Goal: Information Seeking & Learning: Learn about a topic

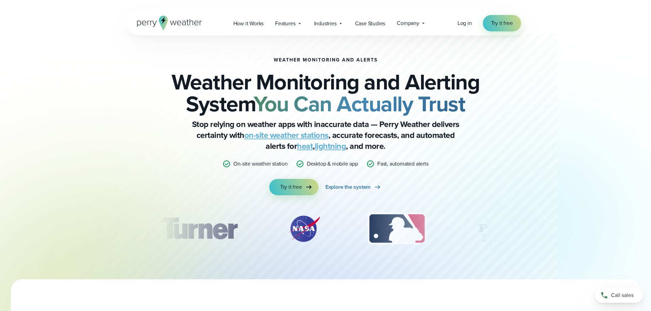
drag, startPoint x: 418, startPoint y: 225, endPoint x: 362, endPoint y: 219, distance: 57.1
click at [362, 219] on img "3 of 12" at bounding box center [397, 229] width 72 height 34
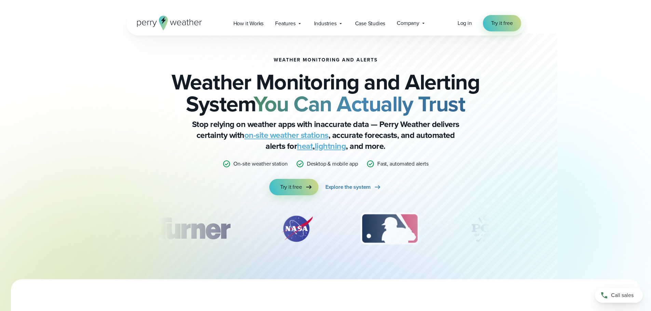
drag, startPoint x: 383, startPoint y: 234, endPoint x: 230, endPoint y: 211, distance: 154.7
click at [230, 211] on div "Weather Monitoring and Alerts Weather Monitoring and Alerting System You Can Ac…" at bounding box center [325, 157] width 331 height 200
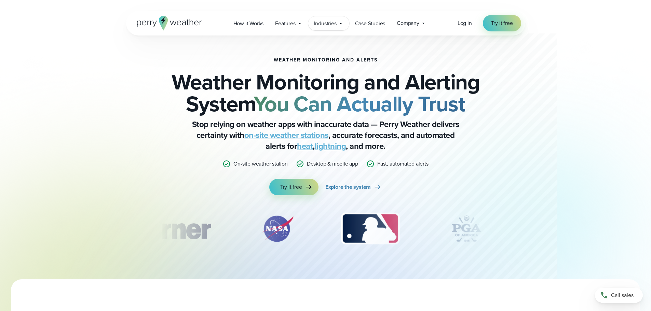
click at [330, 28] on div "Industries Featured Case Study How PGA of America is Prioritizing Golfer Safety…" at bounding box center [328, 23] width 41 height 14
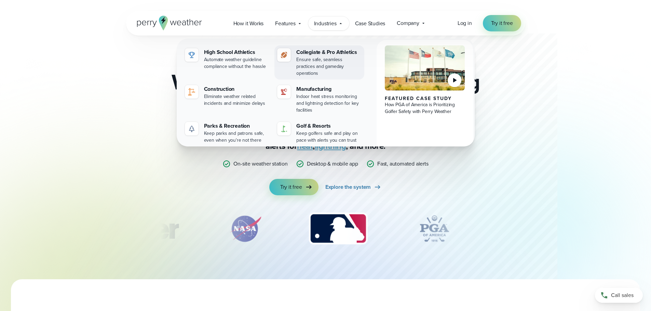
drag, startPoint x: 321, startPoint y: 53, endPoint x: 319, endPoint y: 56, distance: 3.6
click at [321, 53] on div "Collegiate & Pro Athletics" at bounding box center [328, 52] width 65 height 8
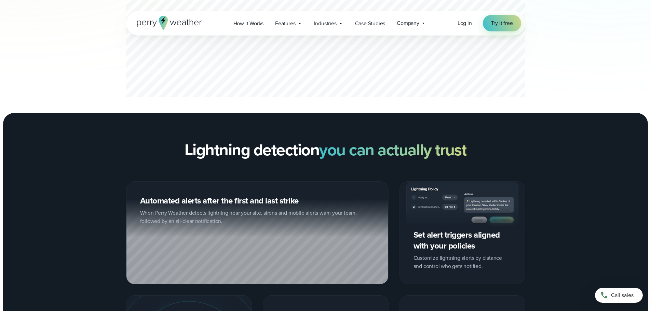
scroll to position [751, 0]
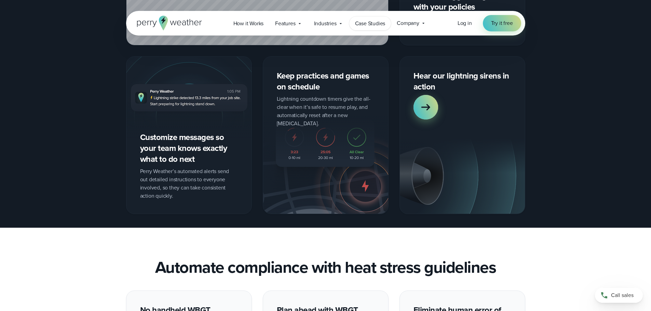
click at [376, 27] on span "Case Studies" at bounding box center [370, 23] width 30 height 8
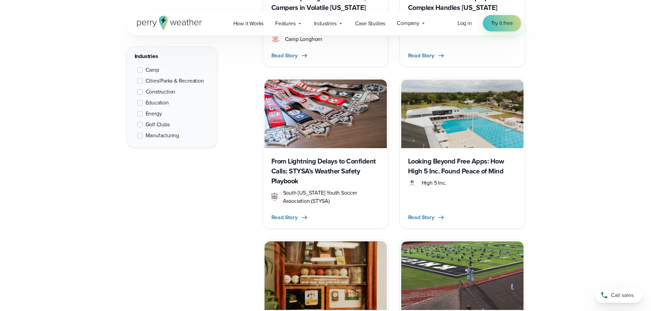
scroll to position [512, 0]
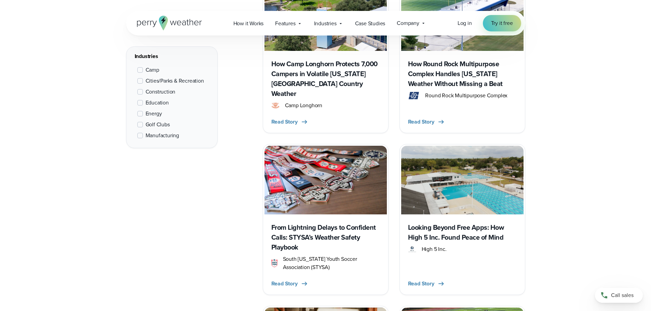
click at [166, 92] on span "Construction" at bounding box center [160, 92] width 30 height 8
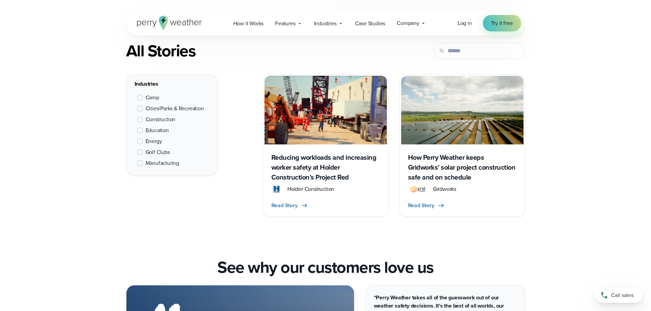
scroll to position [257, 0]
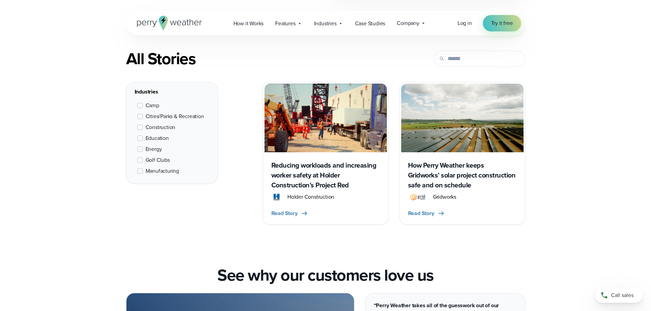
click at [283, 184] on h3 "Reducing workloads and increasing worker safety at Holder Construction’s Projec…" at bounding box center [325, 176] width 109 height 30
